Goal: Task Accomplishment & Management: Use online tool/utility

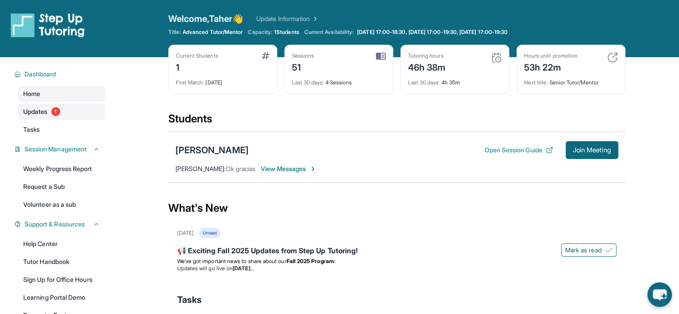
click at [56, 112] on span "1" at bounding box center [55, 111] width 9 height 9
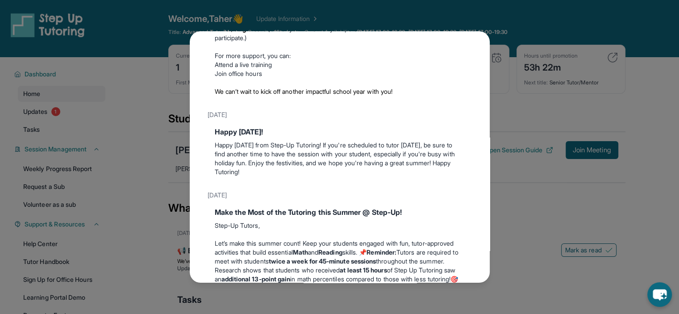
scroll to position [45, 0]
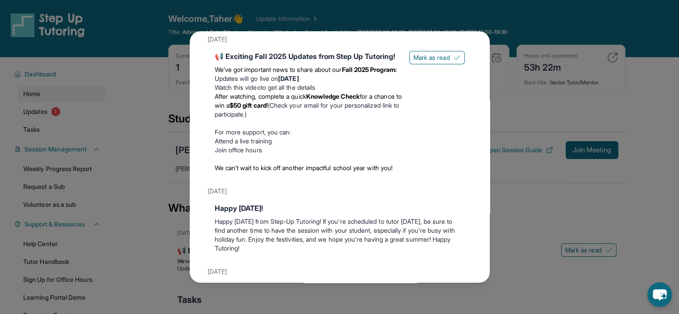
click at [298, 82] on strong "Wednesday, September 3" at bounding box center [288, 79] width 21 height 8
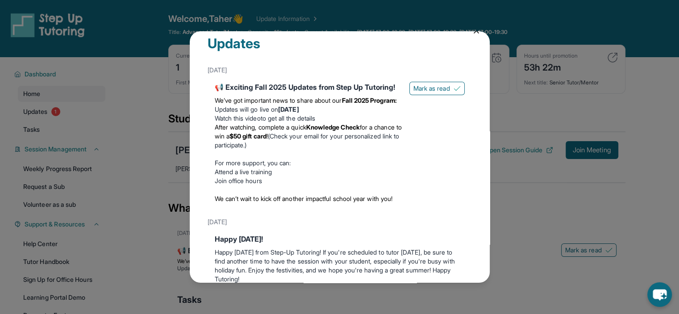
scroll to position [0, 0]
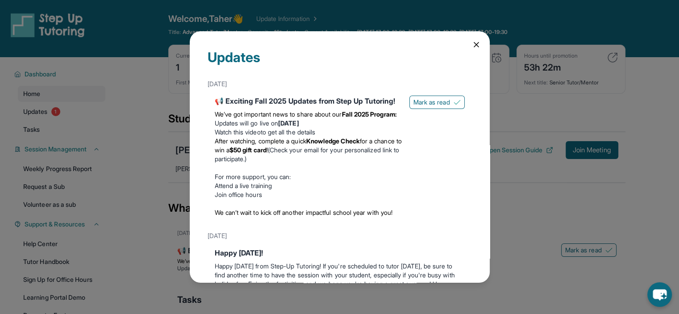
click at [472, 44] on icon at bounding box center [476, 44] width 9 height 9
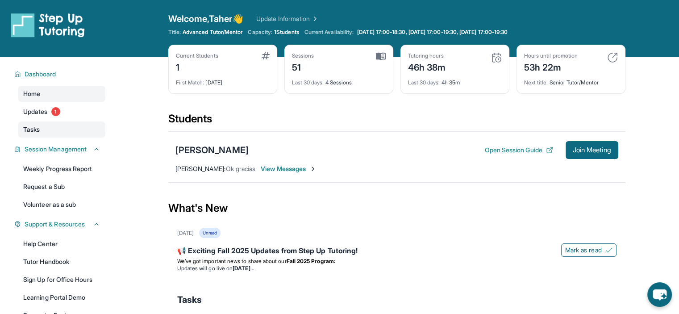
click at [39, 128] on span "Tasks" at bounding box center [31, 129] width 17 height 9
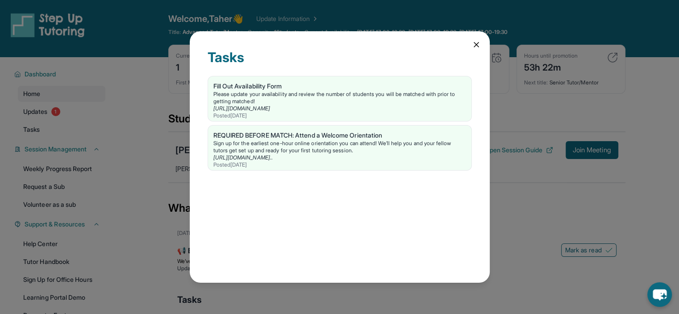
click at [470, 44] on div "Tasks Fill Out Availability Form Please update your availability and review the…" at bounding box center [340, 156] width 300 height 251
click at [477, 40] on icon at bounding box center [476, 44] width 9 height 9
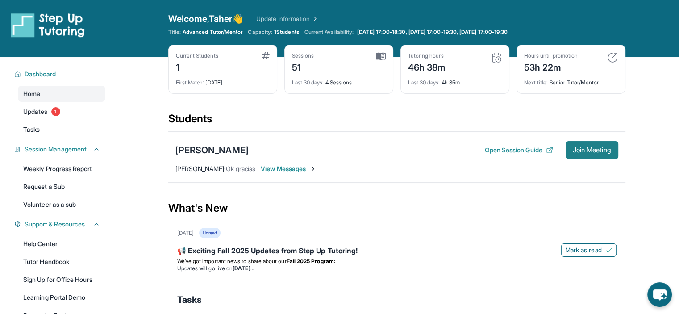
click at [577, 148] on span "Join Meeting" at bounding box center [591, 149] width 38 height 5
click at [577, 145] on button "Join Meeting" at bounding box center [591, 150] width 53 height 18
